Goal: Task Accomplishment & Management: Use online tool/utility

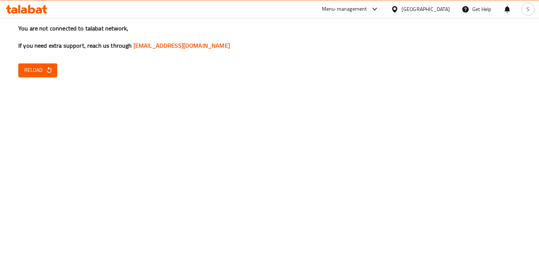
click at [180, 133] on div "You are not connected to talabat network, If you need extra support, reach us t…" at bounding box center [269, 132] width 539 height 264
click at [56, 73] on button "Reload" at bounding box center [37, 70] width 39 height 14
drag, startPoint x: 159, startPoint y: 47, endPoint x: 338, endPoint y: 60, distance: 179.7
click at [367, 8] on div "Menu-management" at bounding box center [344, 9] width 45 height 9
